Goal: Communication & Community: Answer question/provide support

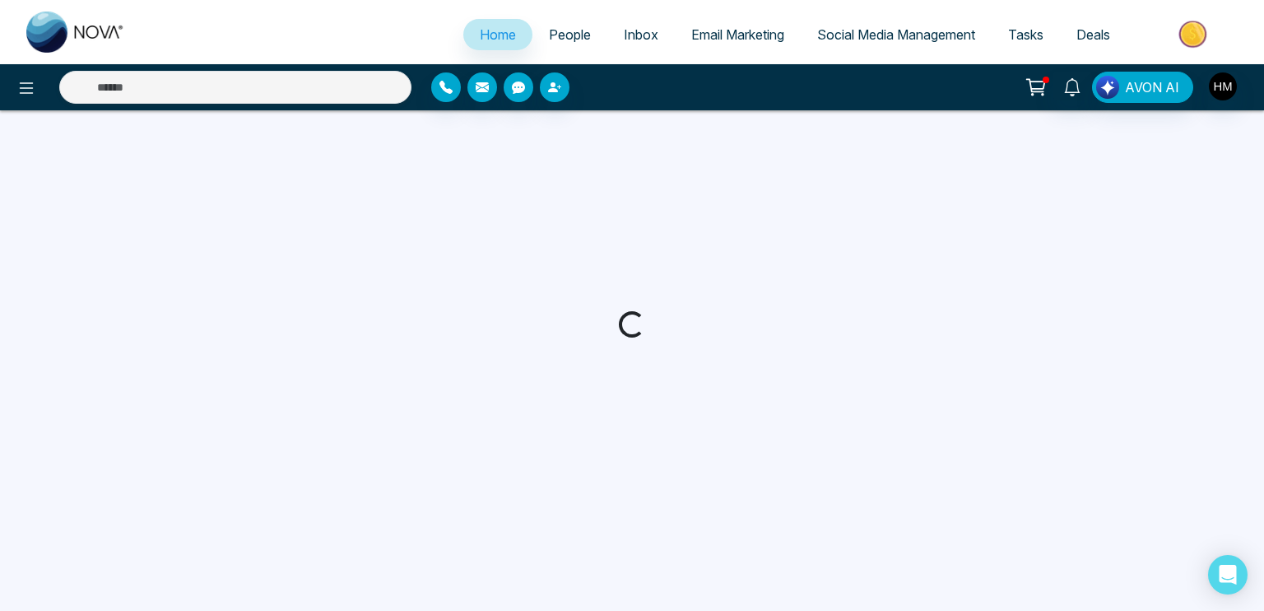
select select "*"
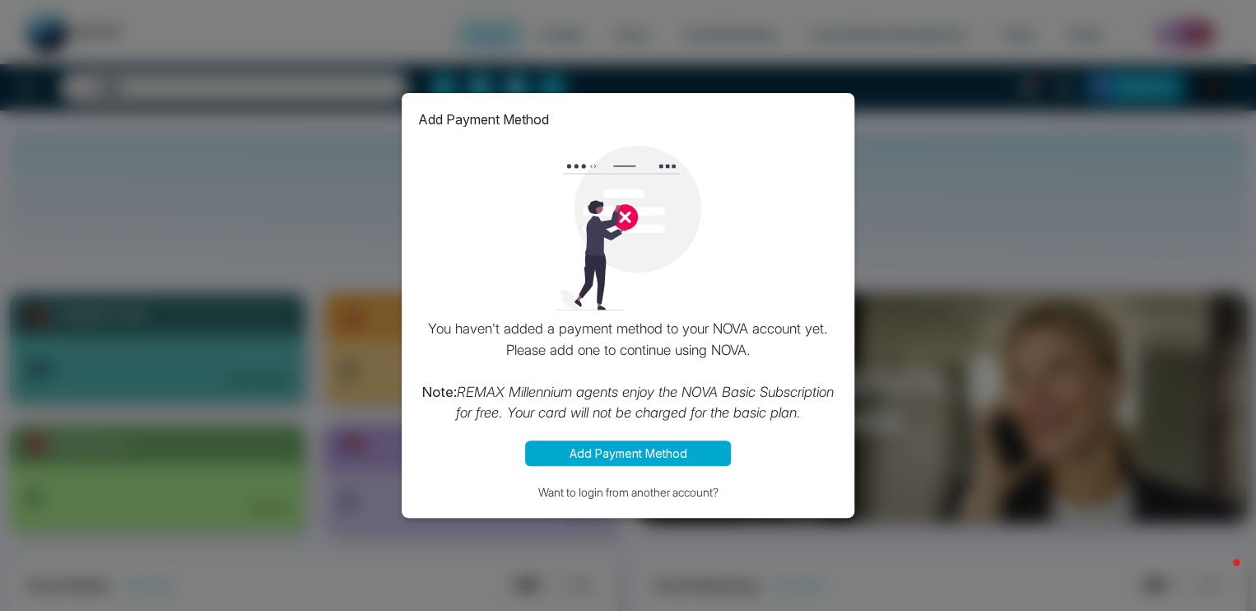
click at [651, 447] on button "Add Payment Method" at bounding box center [628, 453] width 206 height 26
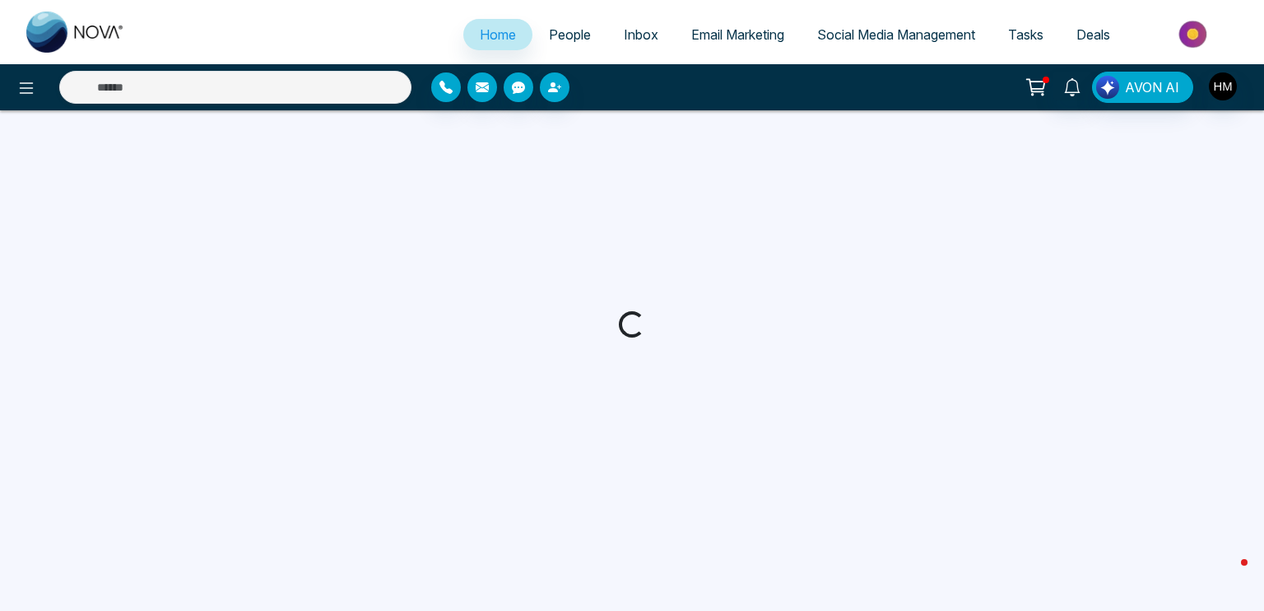
select select "*"
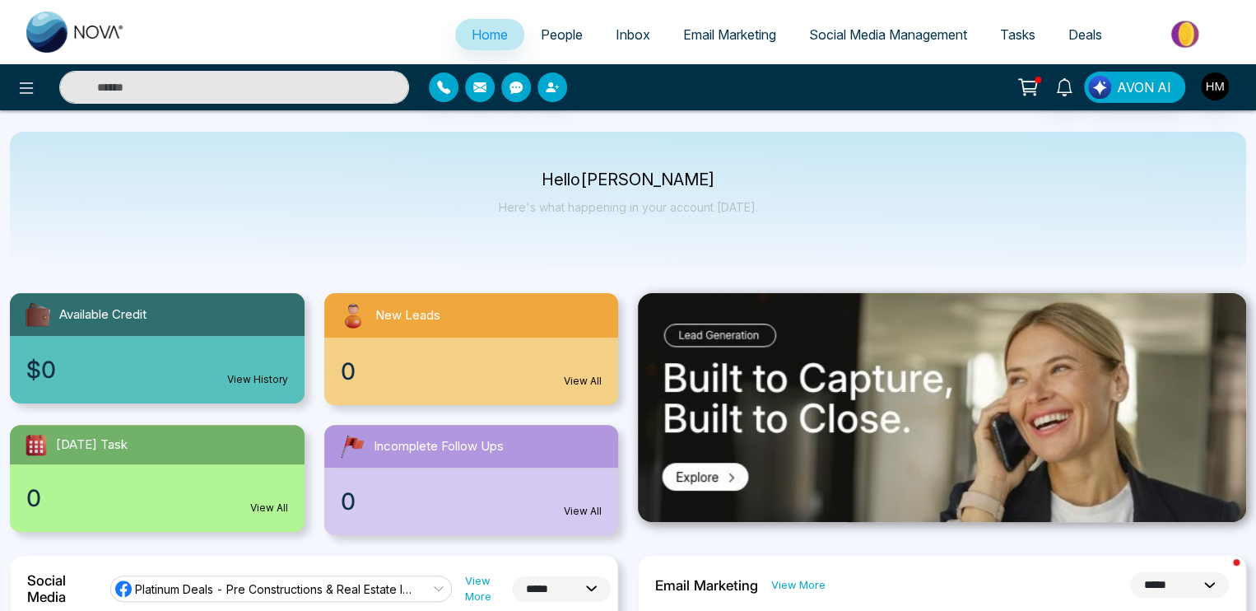
click at [1023, 82] on icon at bounding box center [1027, 87] width 23 height 23
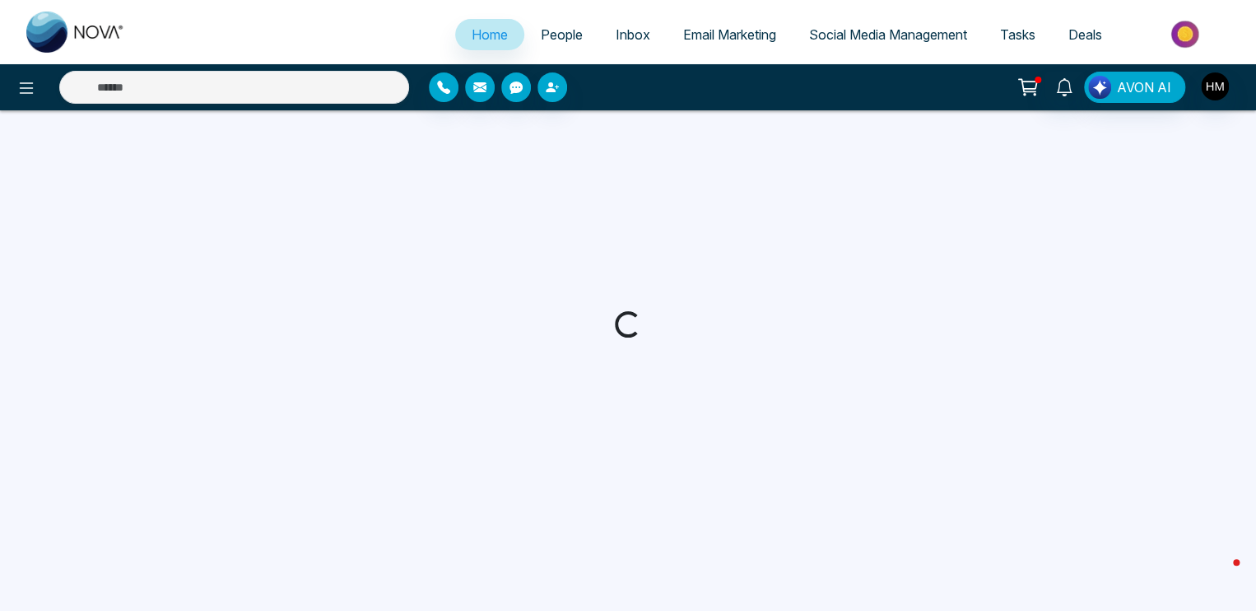
select select "*"
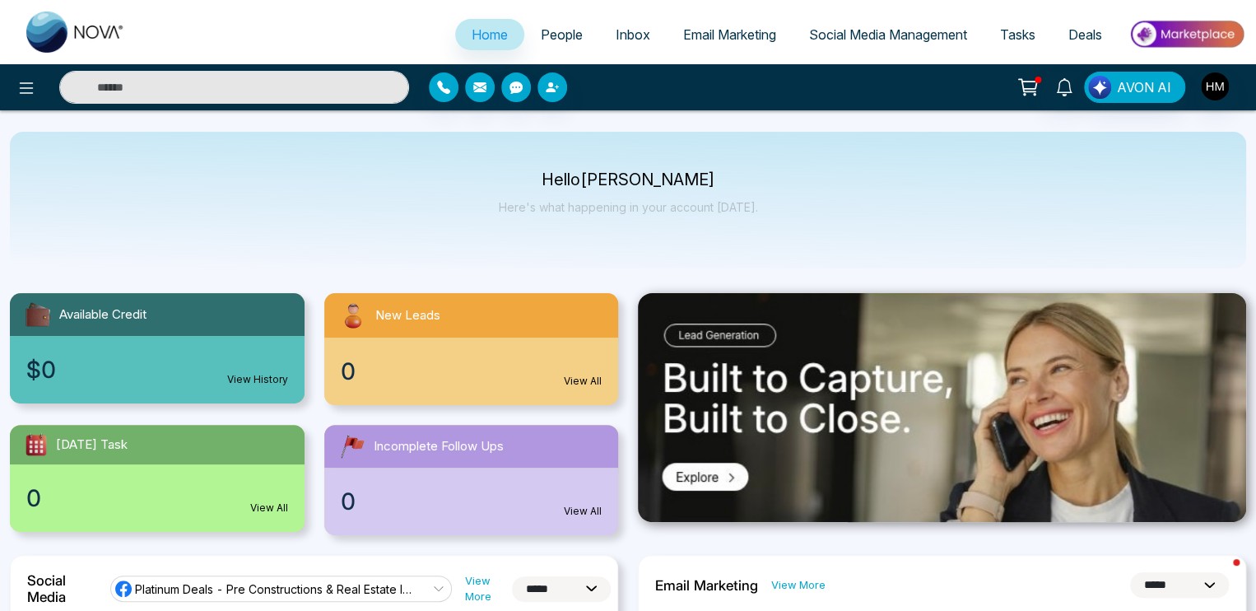
click at [1026, 85] on icon at bounding box center [1027, 87] width 23 height 23
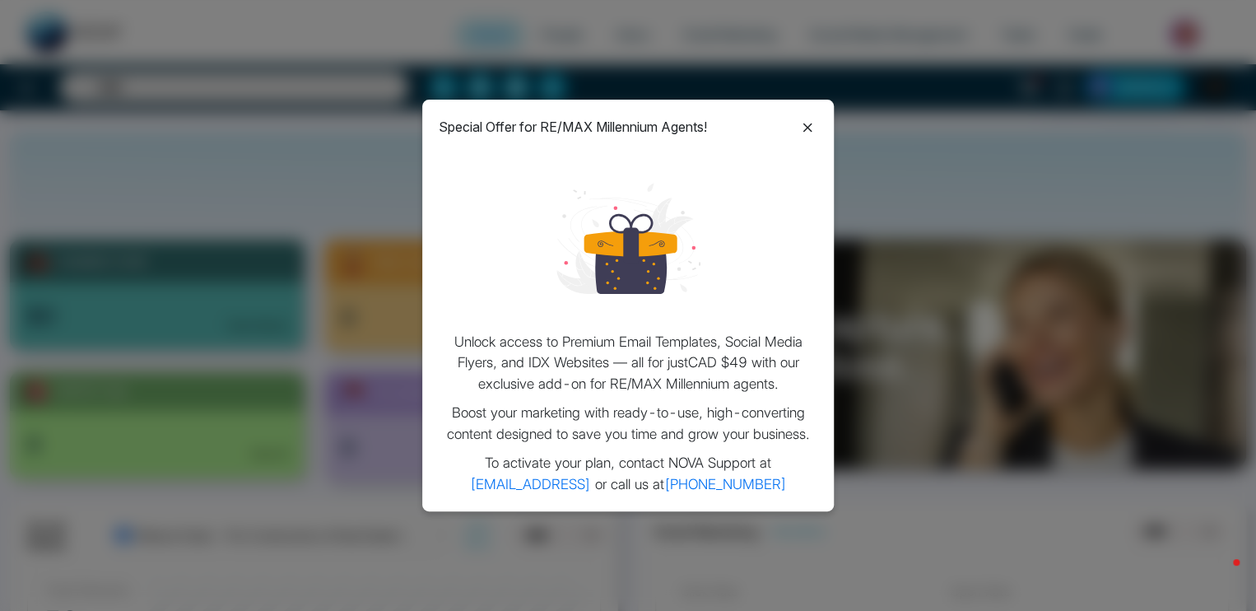
scroll to position [82, 0]
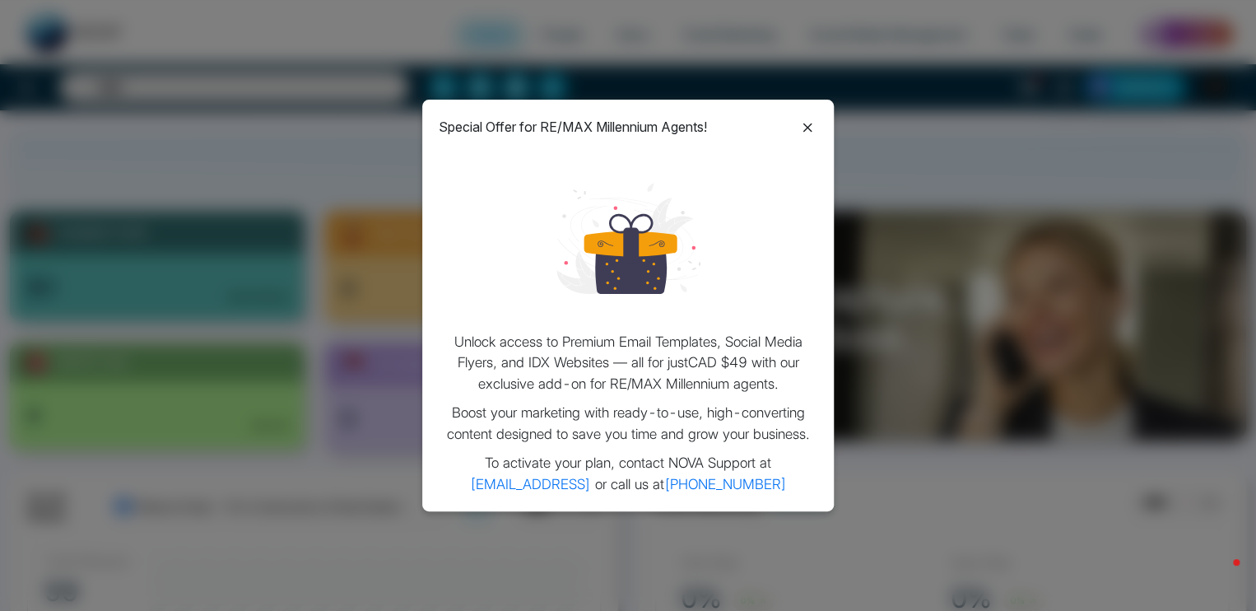
click at [807, 122] on icon at bounding box center [807, 128] width 20 height 20
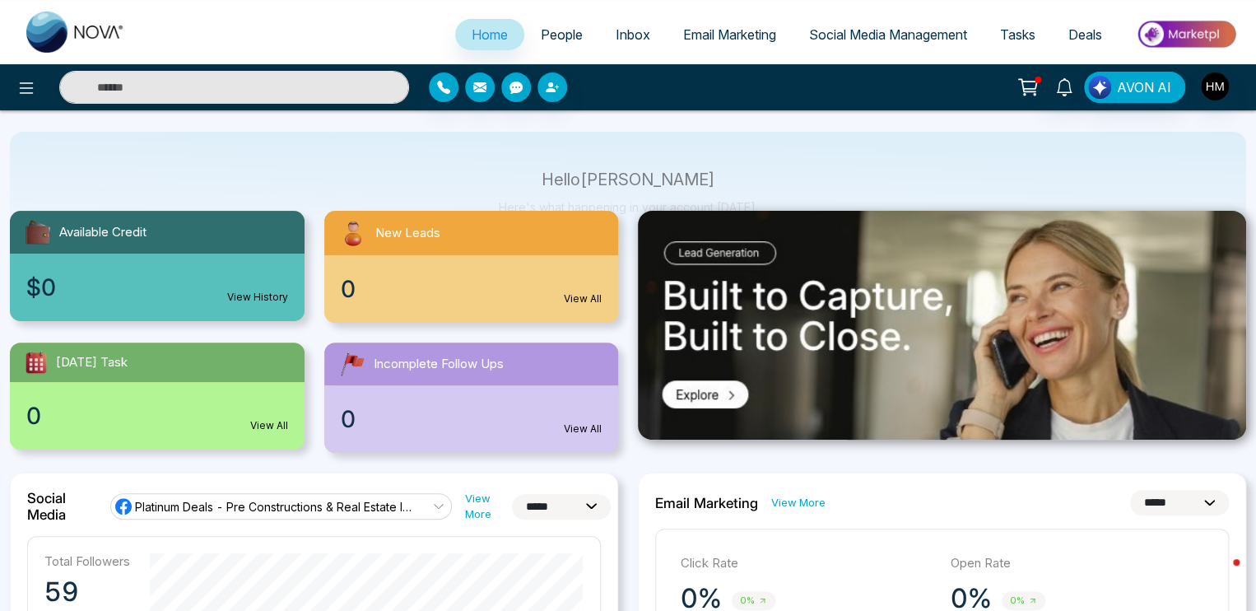
click at [714, 41] on span "Email Marketing" at bounding box center [729, 34] width 93 height 16
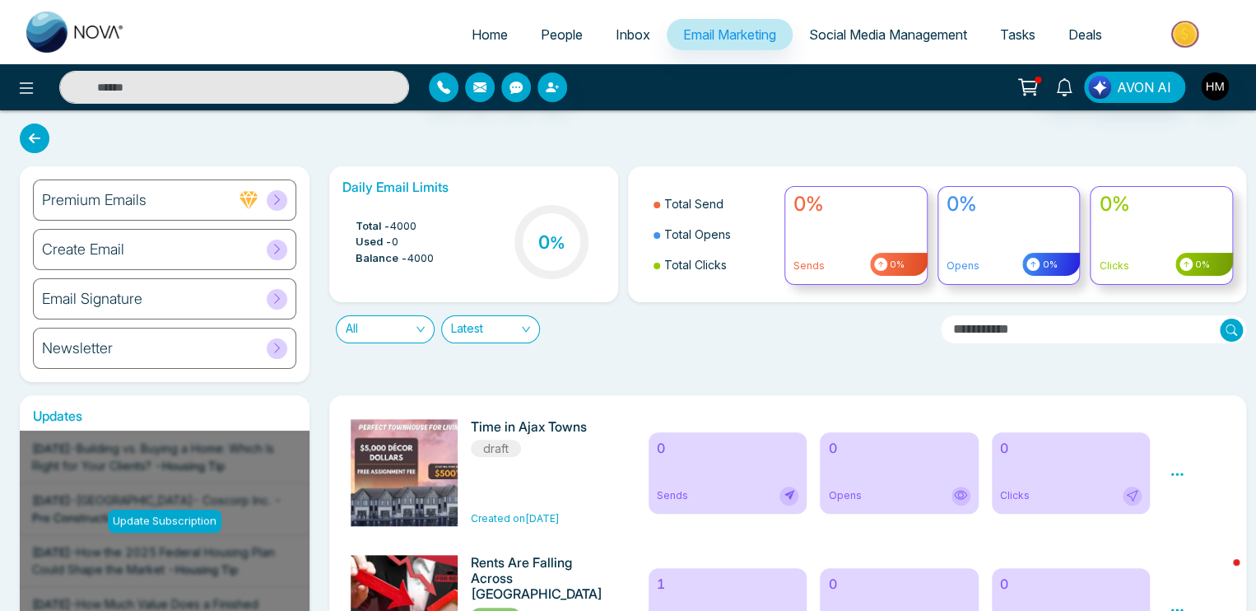
click at [143, 200] on h6 "Premium Emails" at bounding box center [94, 200] width 105 height 18
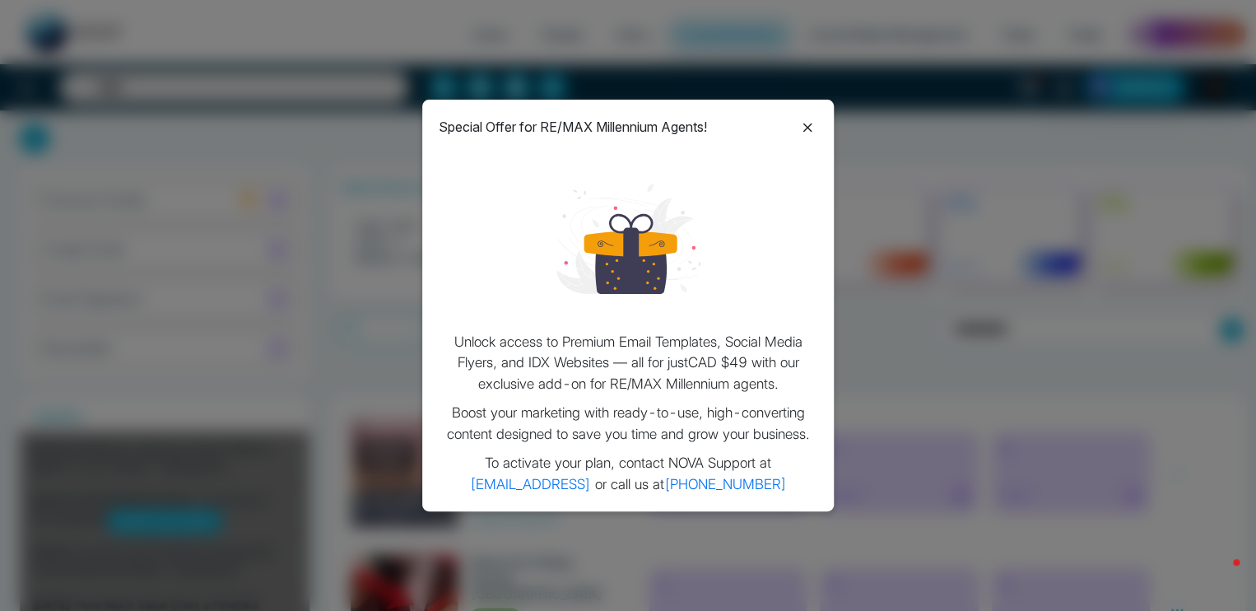
click at [807, 124] on icon at bounding box center [807, 128] width 20 height 20
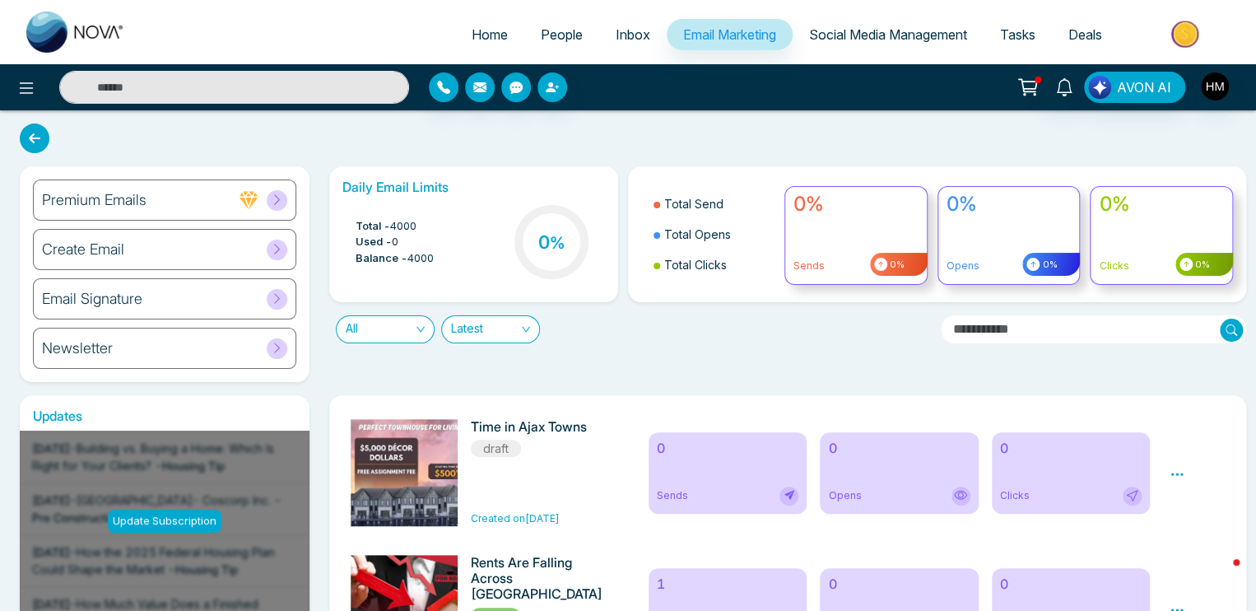
click at [616, 29] on span "Inbox" at bounding box center [633, 34] width 35 height 16
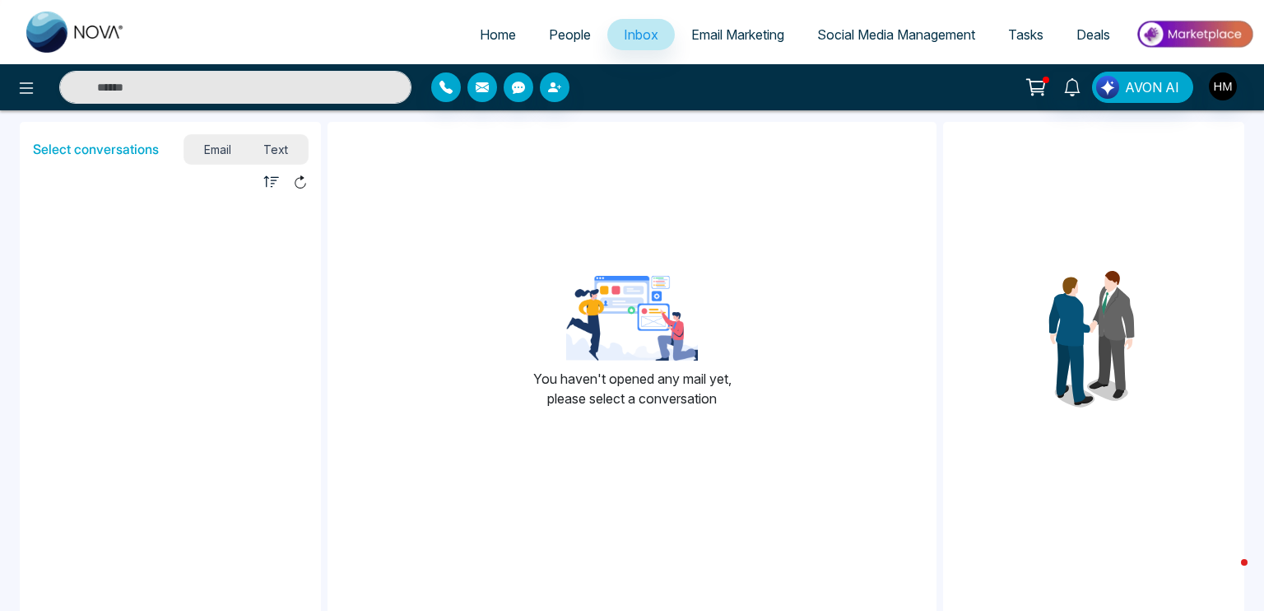
click at [483, 37] on span "Home" at bounding box center [498, 34] width 36 height 16
select select "*"
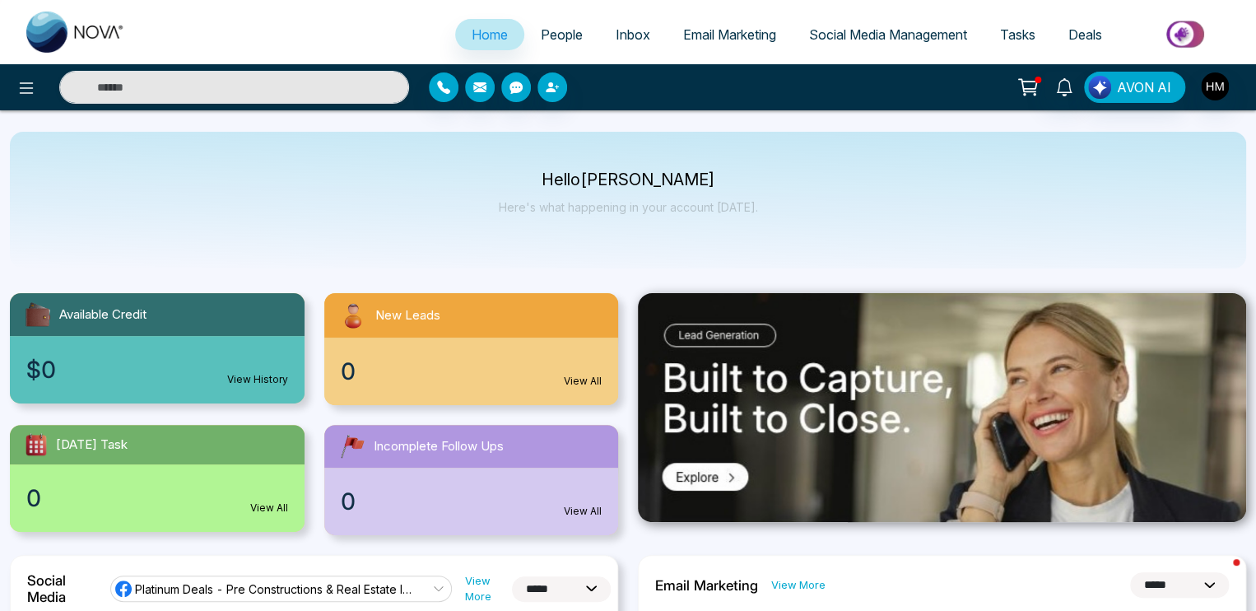
click at [543, 36] on span "People" at bounding box center [562, 34] width 42 height 16
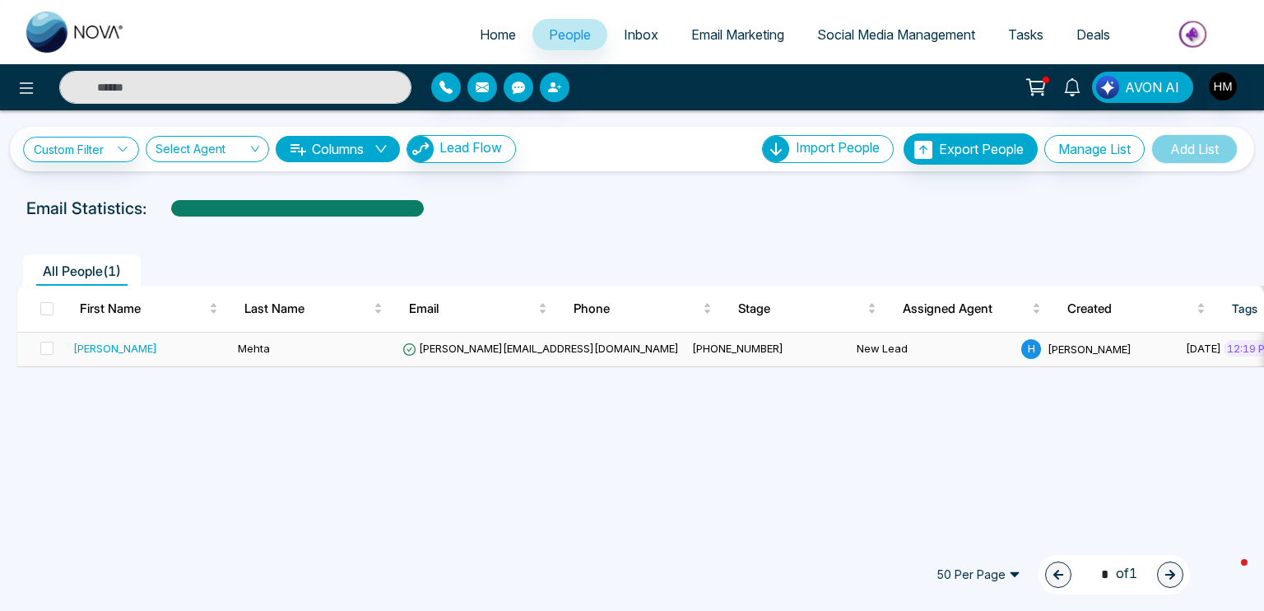
click at [692, 350] on span "[PHONE_NUMBER]" at bounding box center [737, 348] width 91 height 13
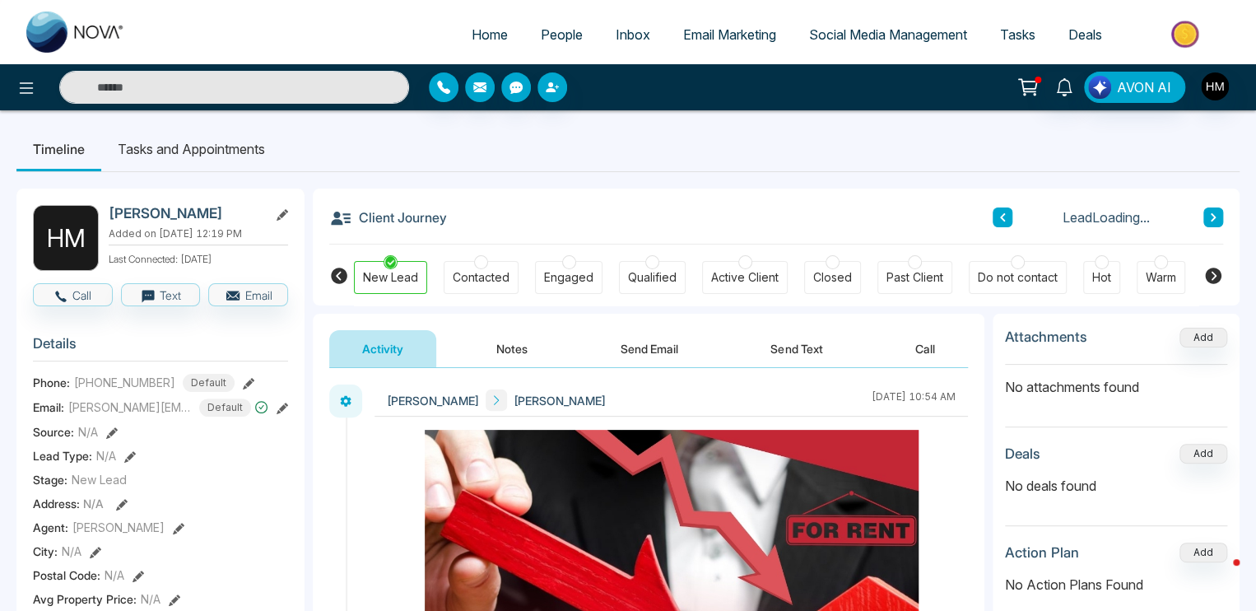
click at [798, 351] on button "Send Text" at bounding box center [796, 348] width 118 height 37
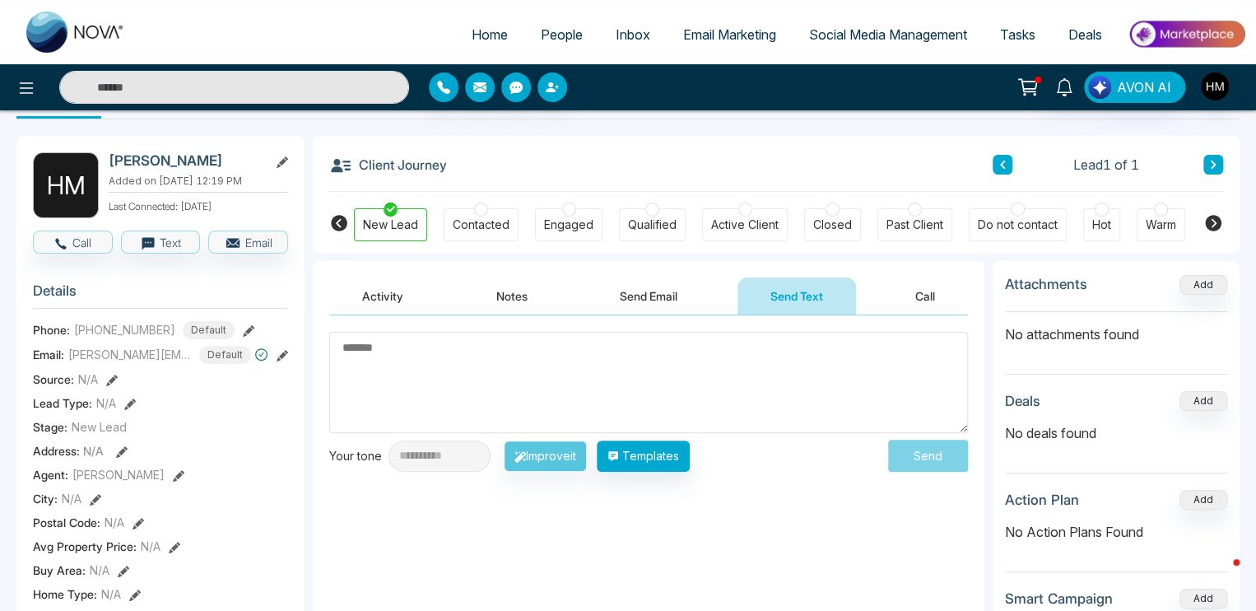
scroll to position [82, 0]
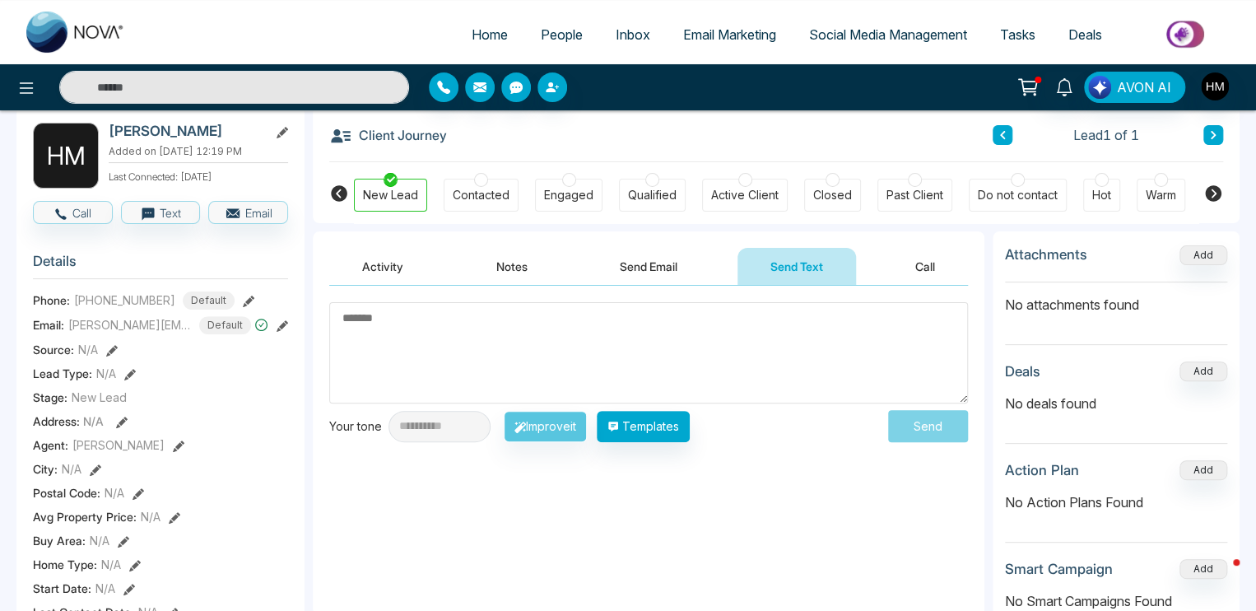
click at [421, 339] on textarea at bounding box center [648, 352] width 639 height 101
type textarea "**"
click at [937, 421] on button "Send" at bounding box center [933, 425] width 70 height 30
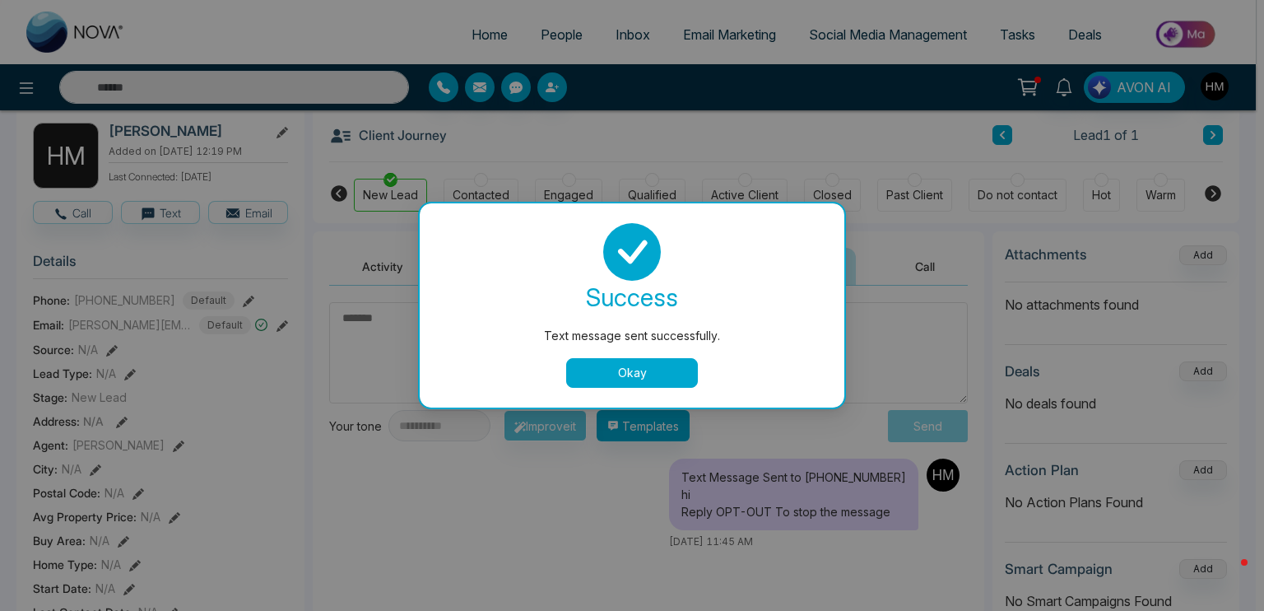
click at [609, 363] on button "Okay" at bounding box center [632, 373] width 132 height 30
